Goal: Find specific page/section: Find specific page/section

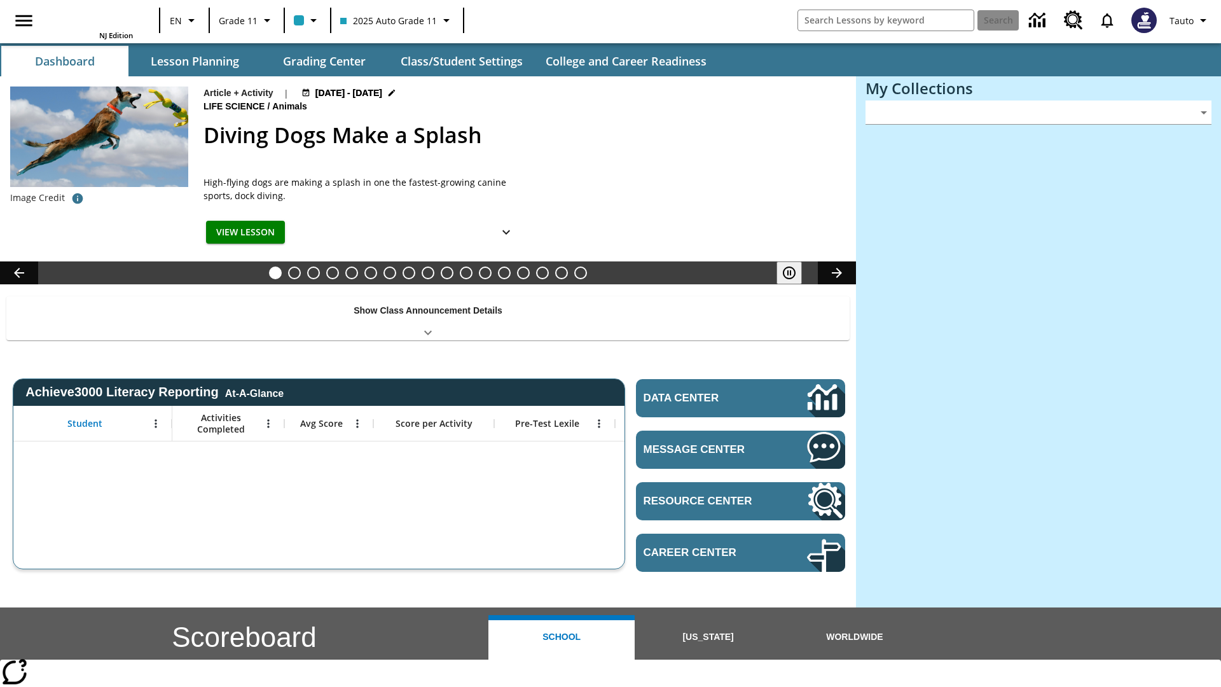
type input "-1"
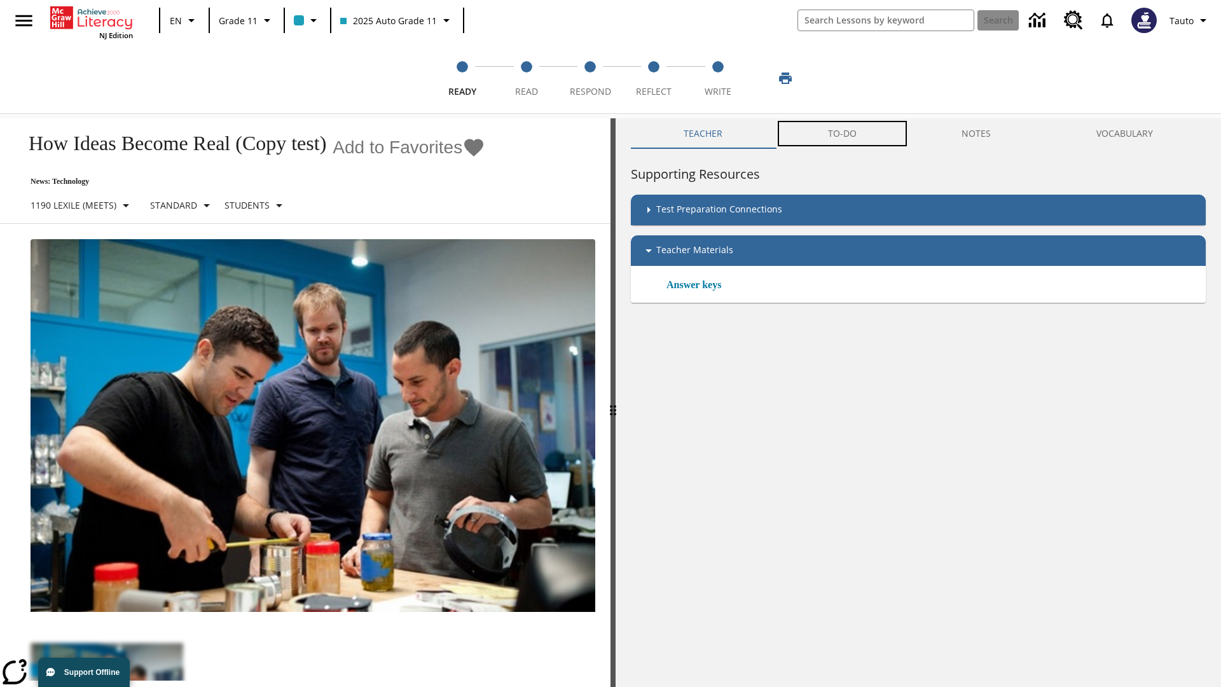
click at [842, 133] on button "TO-DO" at bounding box center [842, 133] width 134 height 31
